Goal: Transaction & Acquisition: Purchase product/service

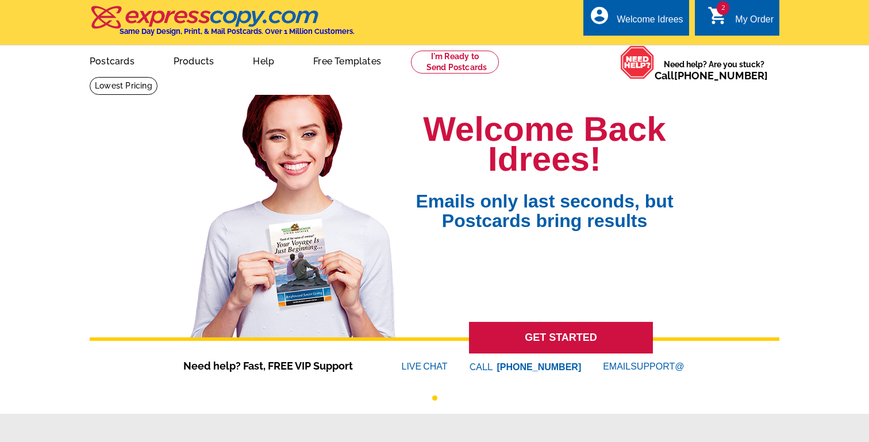
click at [735, 21] on div "My Order" at bounding box center [754, 22] width 38 height 16
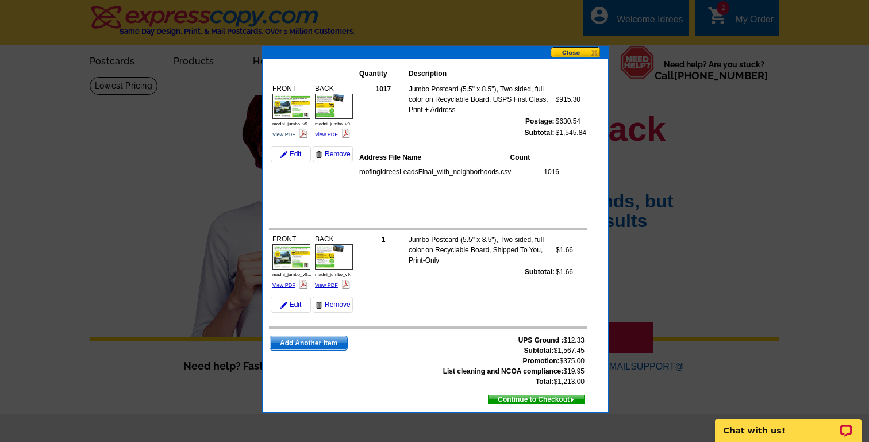
click at [283, 132] on link "View PDF" at bounding box center [283, 135] width 23 height 6
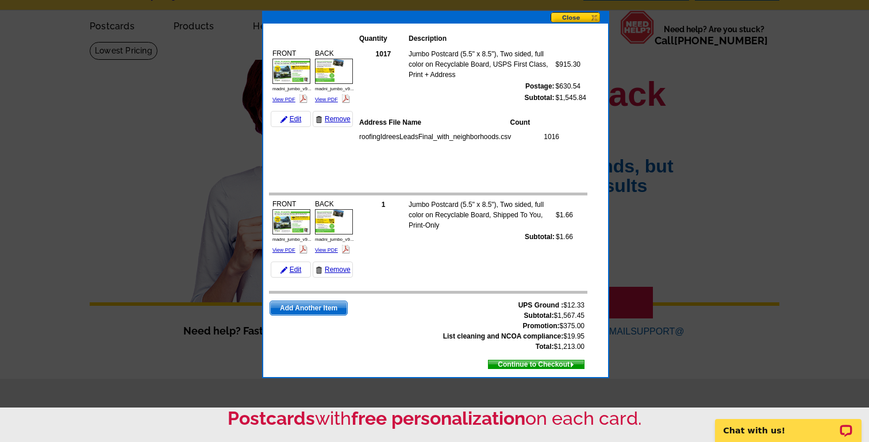
scroll to position [47, 0]
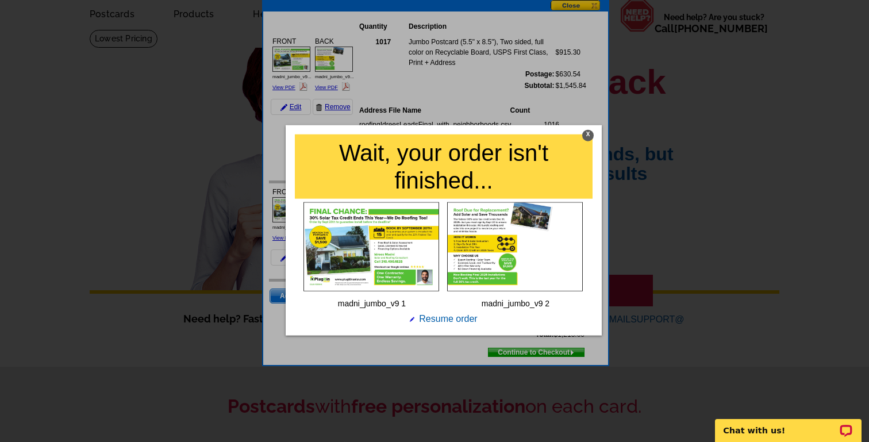
click at [330, 66] on div at bounding box center [434, 221] width 869 height 442
click at [588, 136] on div "X" at bounding box center [587, 134] width 11 height 11
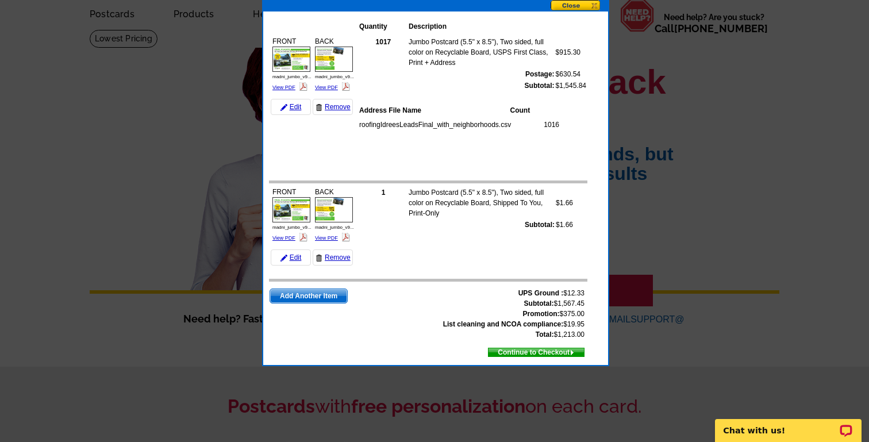
click at [327, 57] on img at bounding box center [334, 59] width 38 height 25
click at [580, 5] on button at bounding box center [578, 6] width 57 height 12
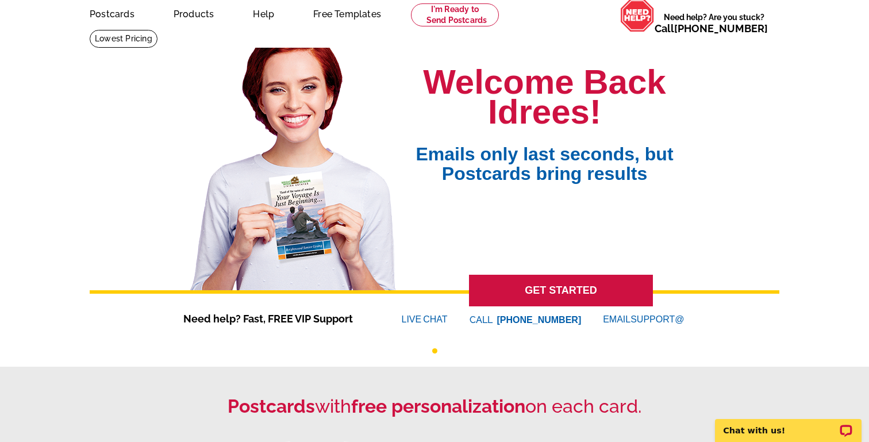
scroll to position [0, 0]
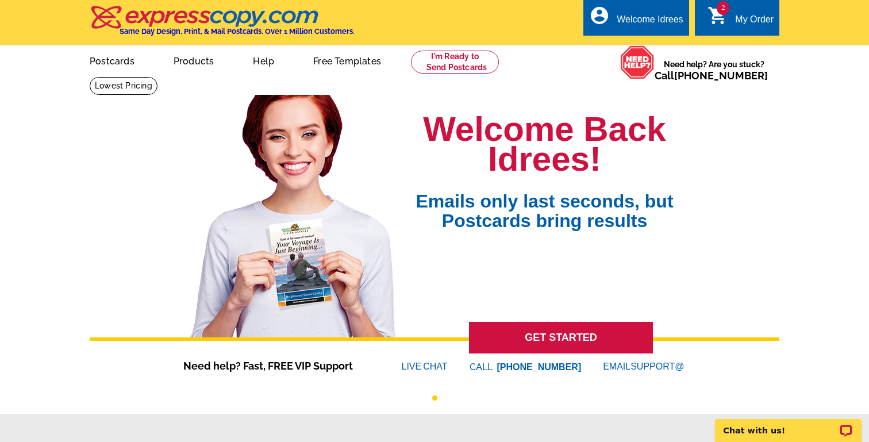
click at [733, 21] on link "2 shopping_cart My Order" at bounding box center [740, 20] width 66 height 14
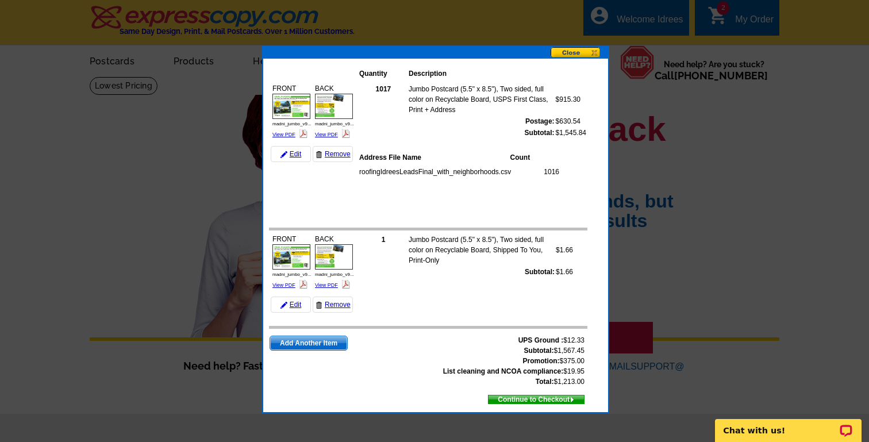
click at [552, 400] on span "Continue to Checkout" at bounding box center [535, 399] width 95 height 13
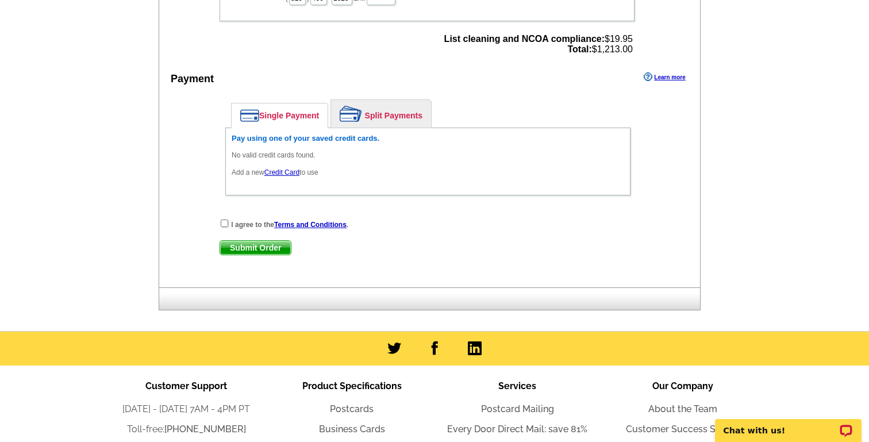
scroll to position [834, 0]
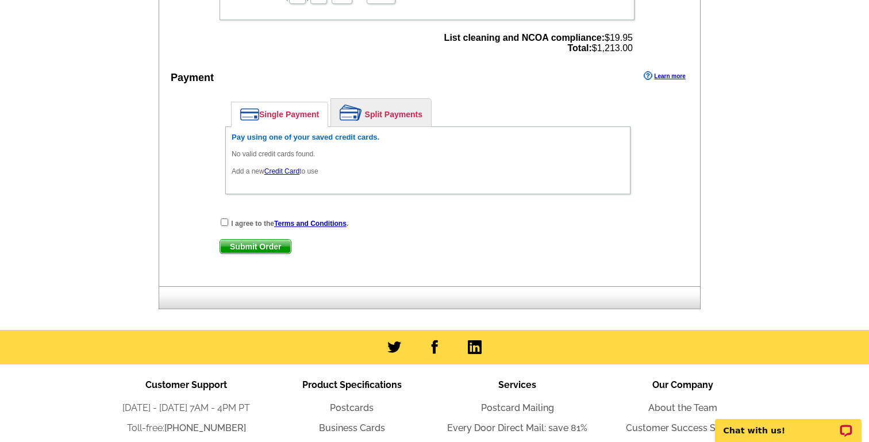
click at [220, 224] on div "I agree to the Terms and Conditions ." at bounding box center [428, 222] width 417 height 11
click at [224, 222] on input "checkbox" at bounding box center [224, 221] width 7 height 7
checkbox input "true"
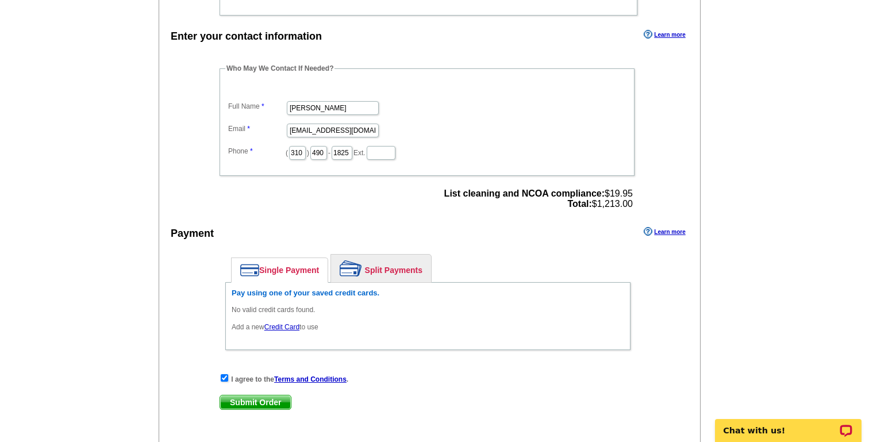
scroll to position [700, 0]
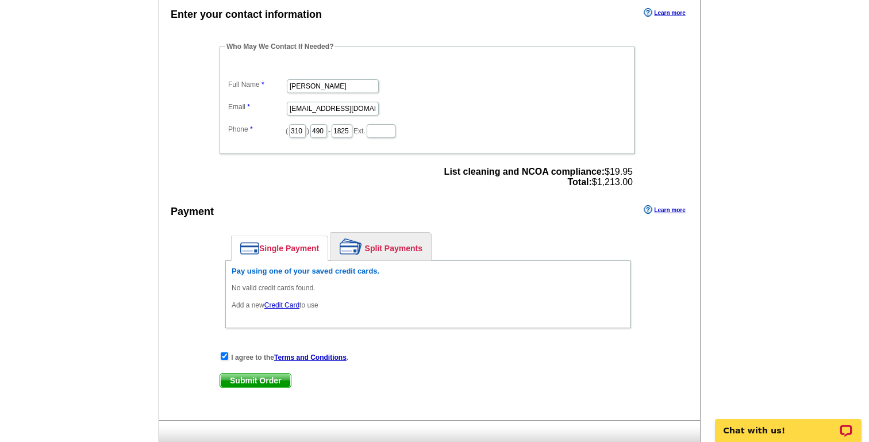
click at [274, 303] on link "Credit Card" at bounding box center [281, 305] width 35 height 8
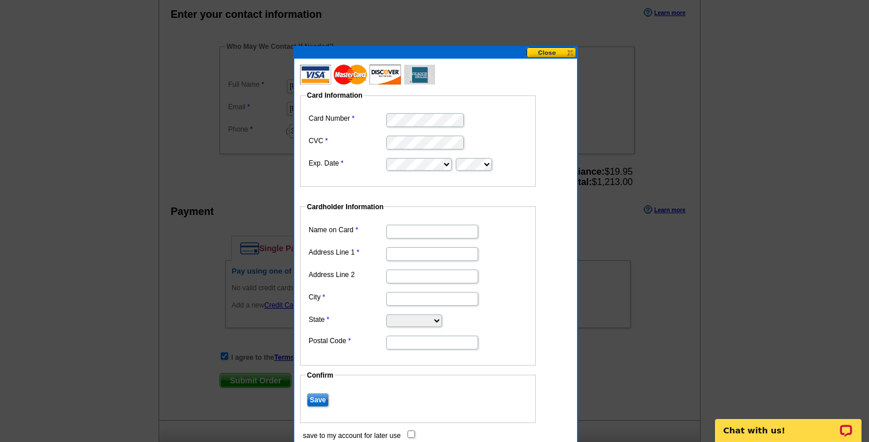
click at [411, 231] on input "Name on Card" at bounding box center [432, 232] width 92 height 14
type input "[PERSON_NAME]"
click at [433, 259] on input "Address Line 1" at bounding box center [432, 254] width 92 height 14
type input "5307 Cobalt Canopy Bend"
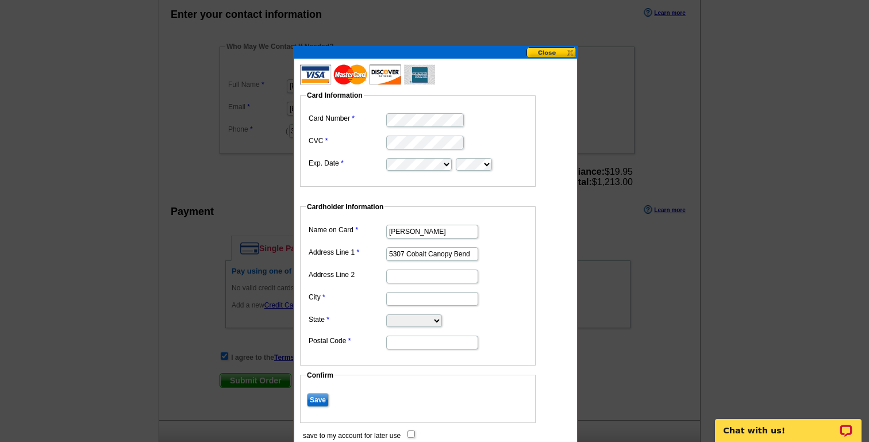
type input "Austin"
select select "[GEOGRAPHIC_DATA]"
type input "78723"
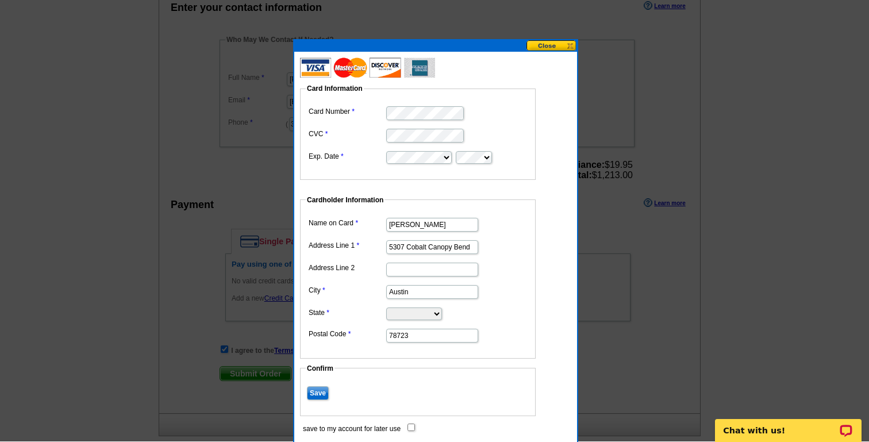
scroll to position [706, 0]
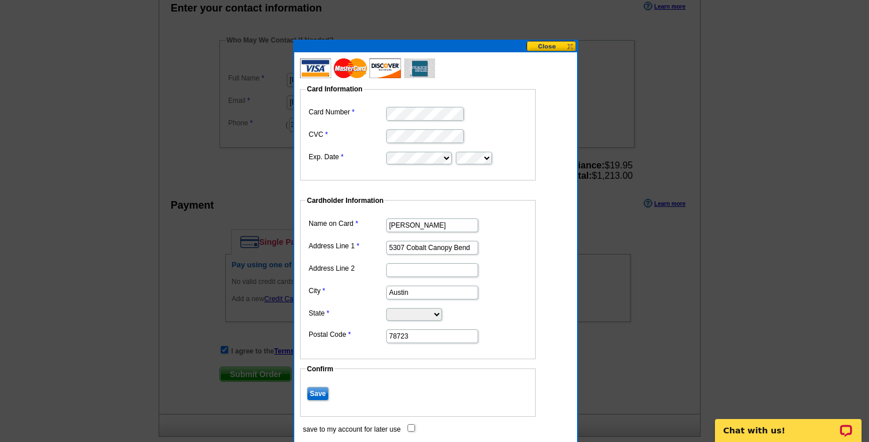
click at [545, 240] on dd "Cardholder Information Name on Card [PERSON_NAME] Address Line 1 5307 Cobalt Ca…" at bounding box center [423, 277] width 247 height 164
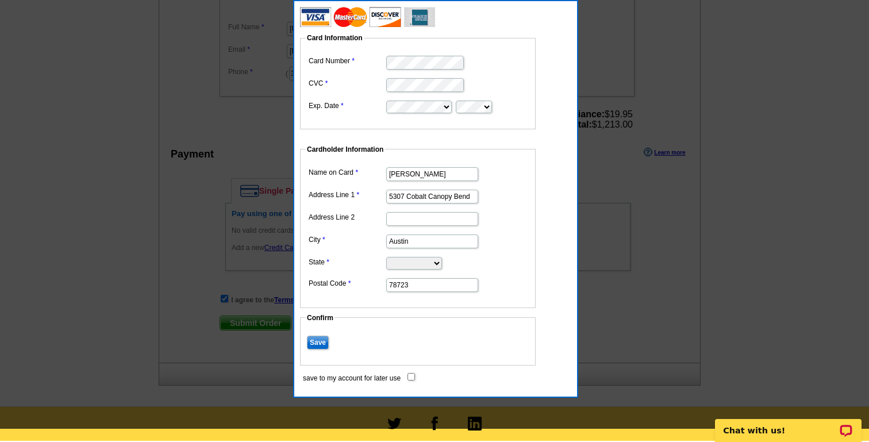
scroll to position [762, 0]
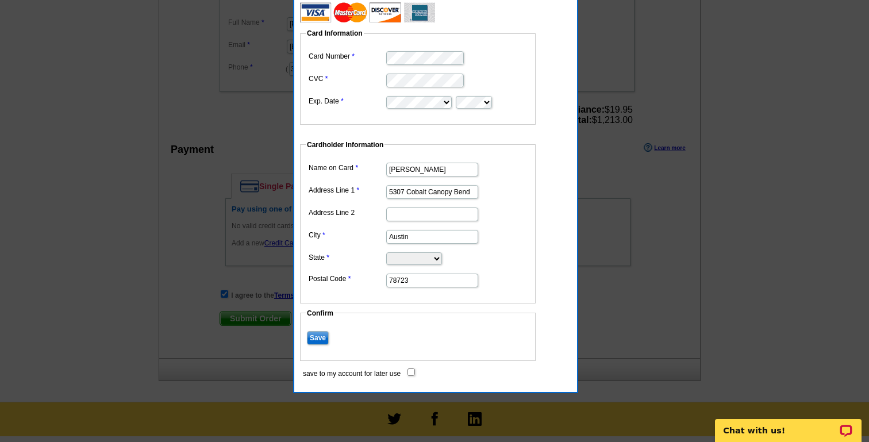
click at [315, 337] on input "Save" at bounding box center [318, 338] width 22 height 14
click at [409, 369] on input "save to my account for later use" at bounding box center [410, 371] width 7 height 7
checkbox input "true"
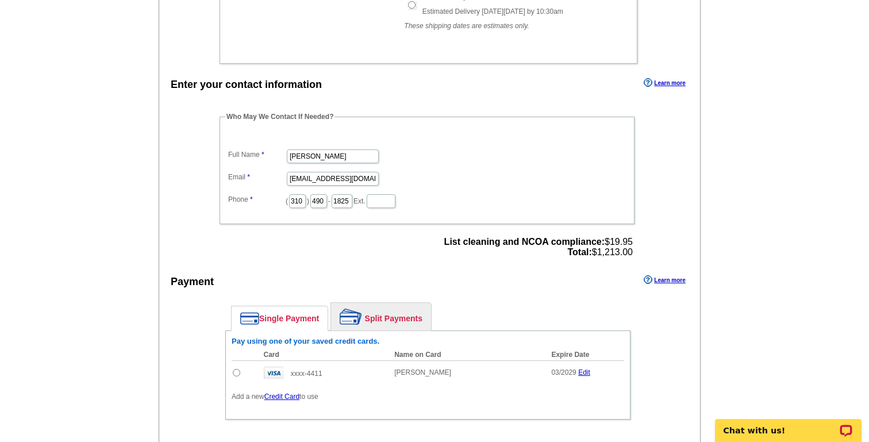
scroll to position [621, 0]
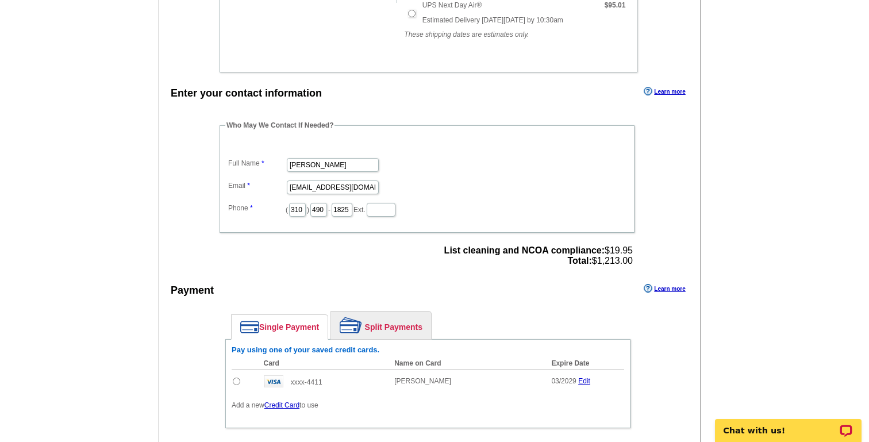
click at [235, 379] on input "radio" at bounding box center [236, 381] width 7 height 7
radio input "true"
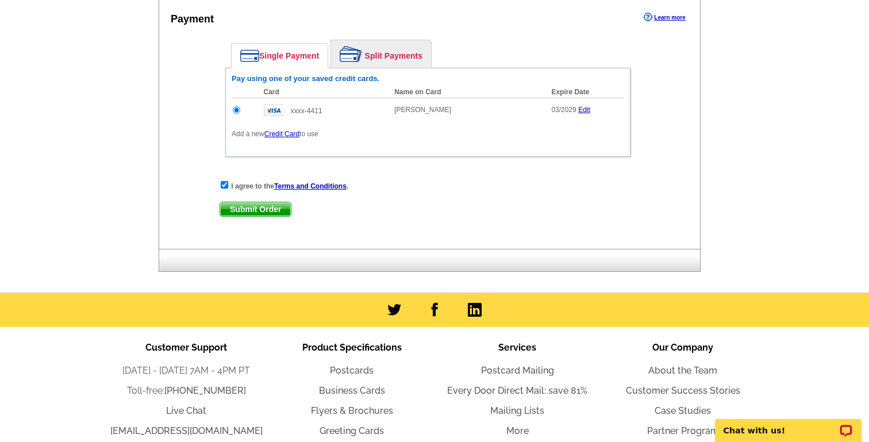
scroll to position [885, 0]
